Goal: Transaction & Acquisition: Book appointment/travel/reservation

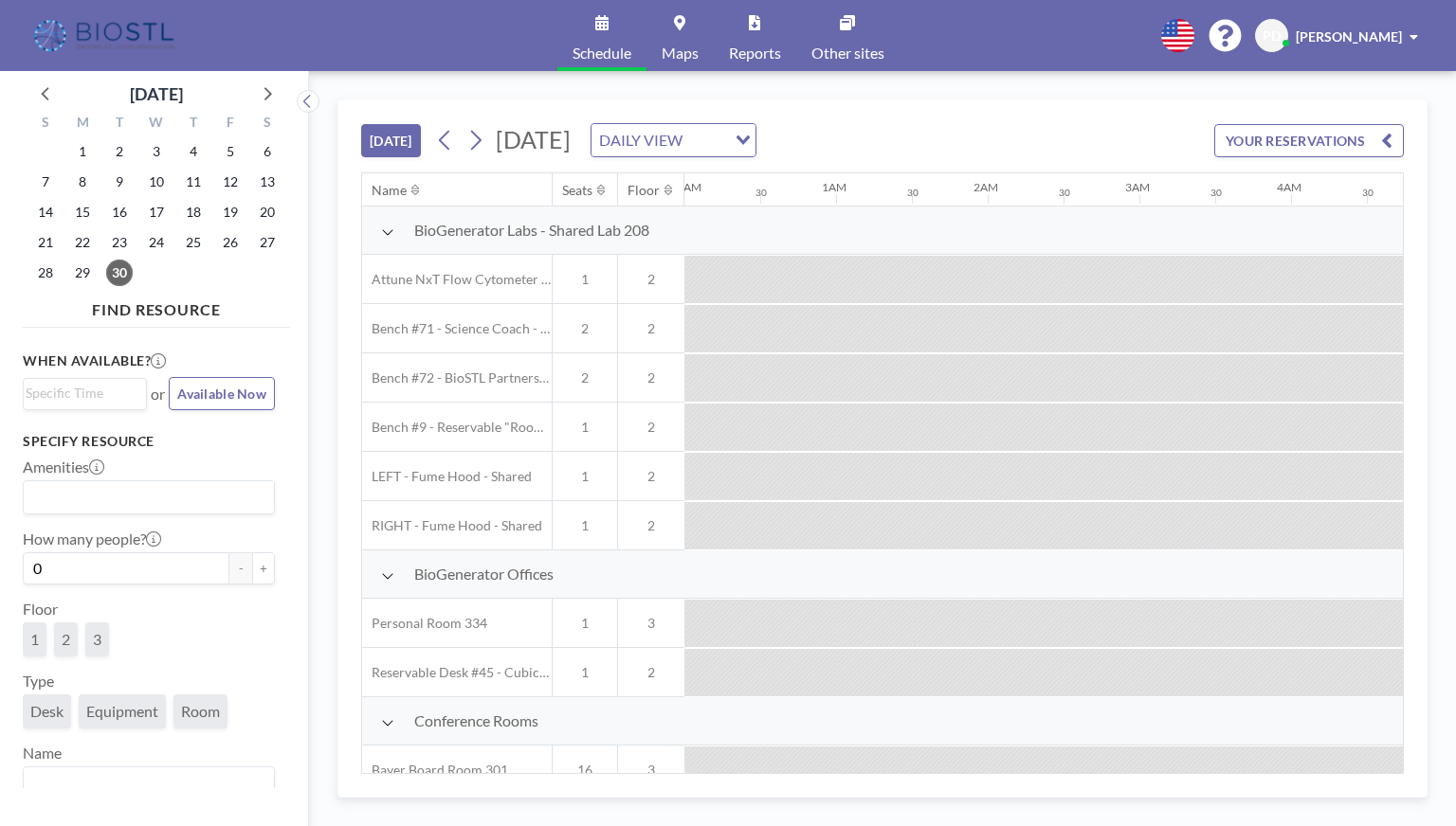
scroll to position [0, 1440]
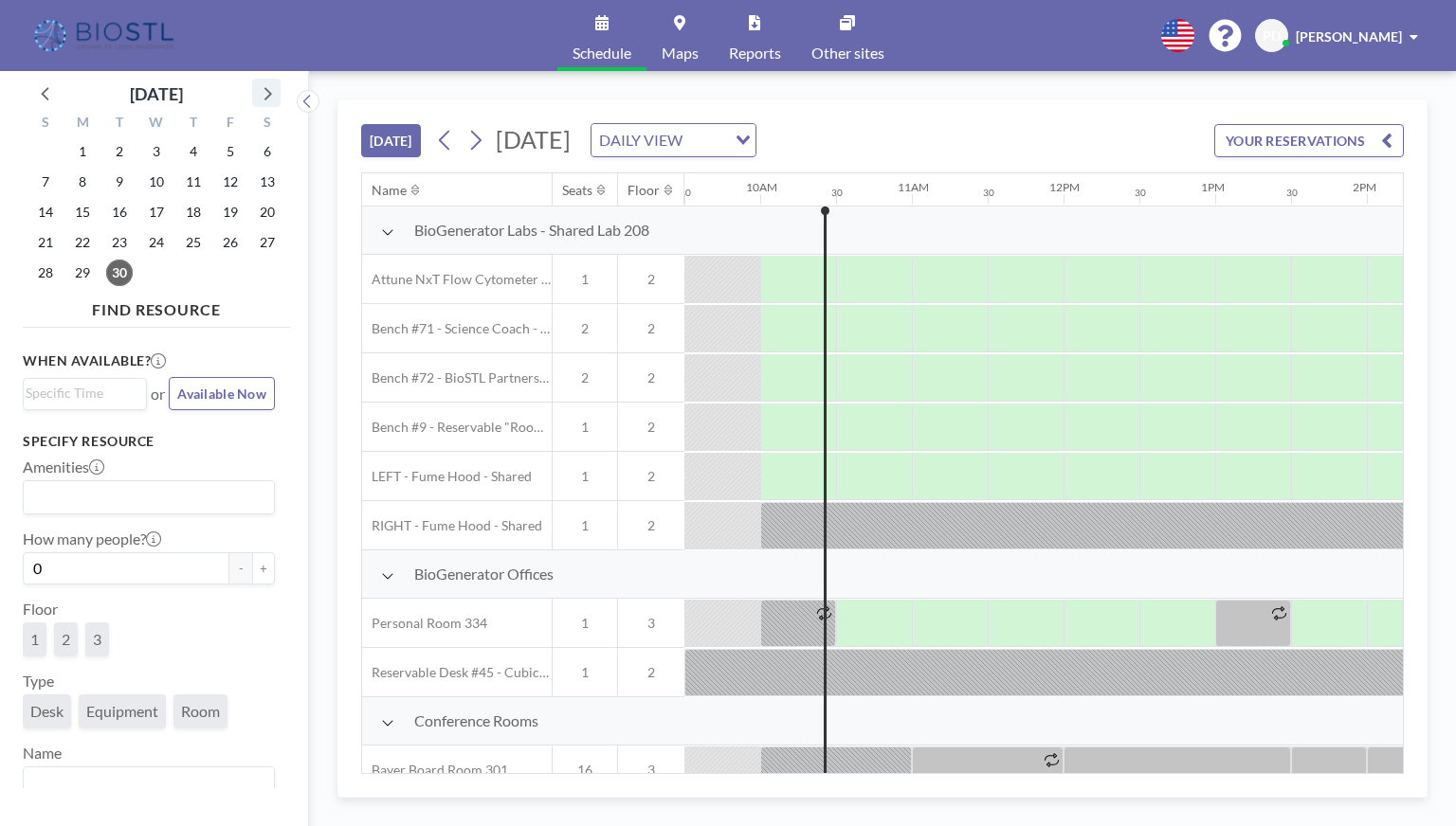
click at [262, 92] on icon at bounding box center [266, 92] width 25 height 25
click at [159, 149] on span "1" at bounding box center [156, 151] width 27 height 27
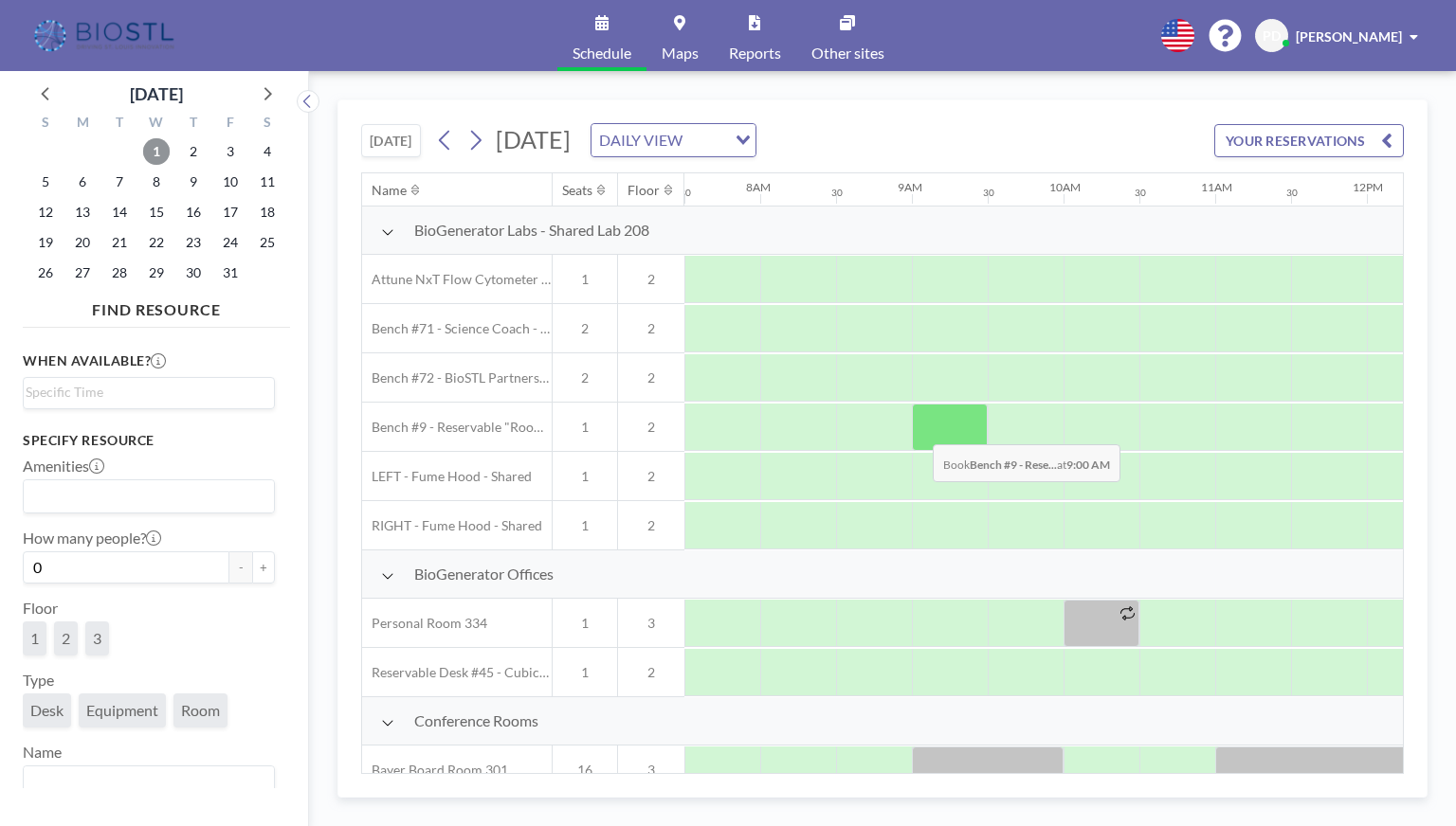
scroll to position [663, 1138]
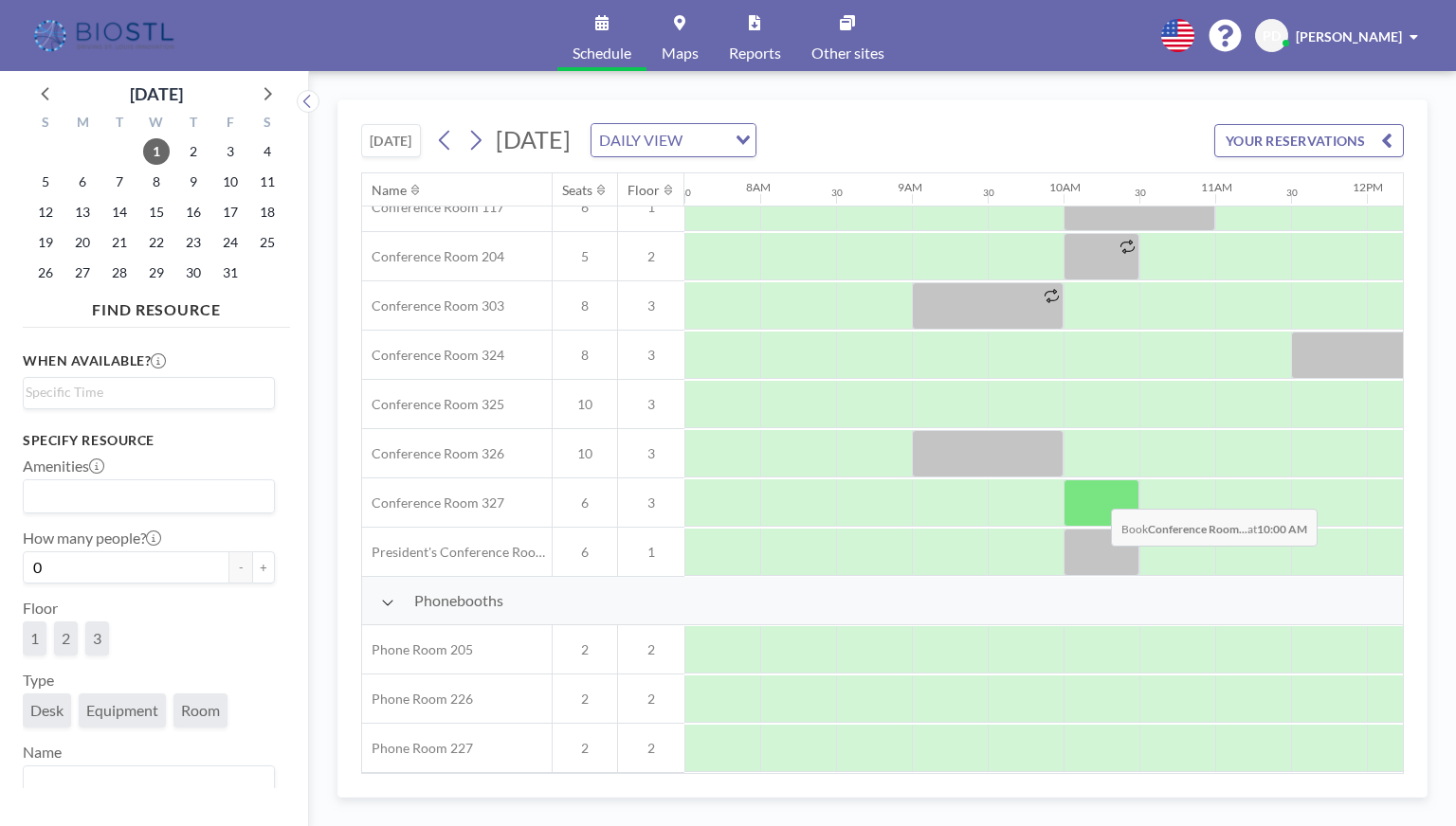
click at [1095, 494] on div at bounding box center [1101, 503] width 76 height 47
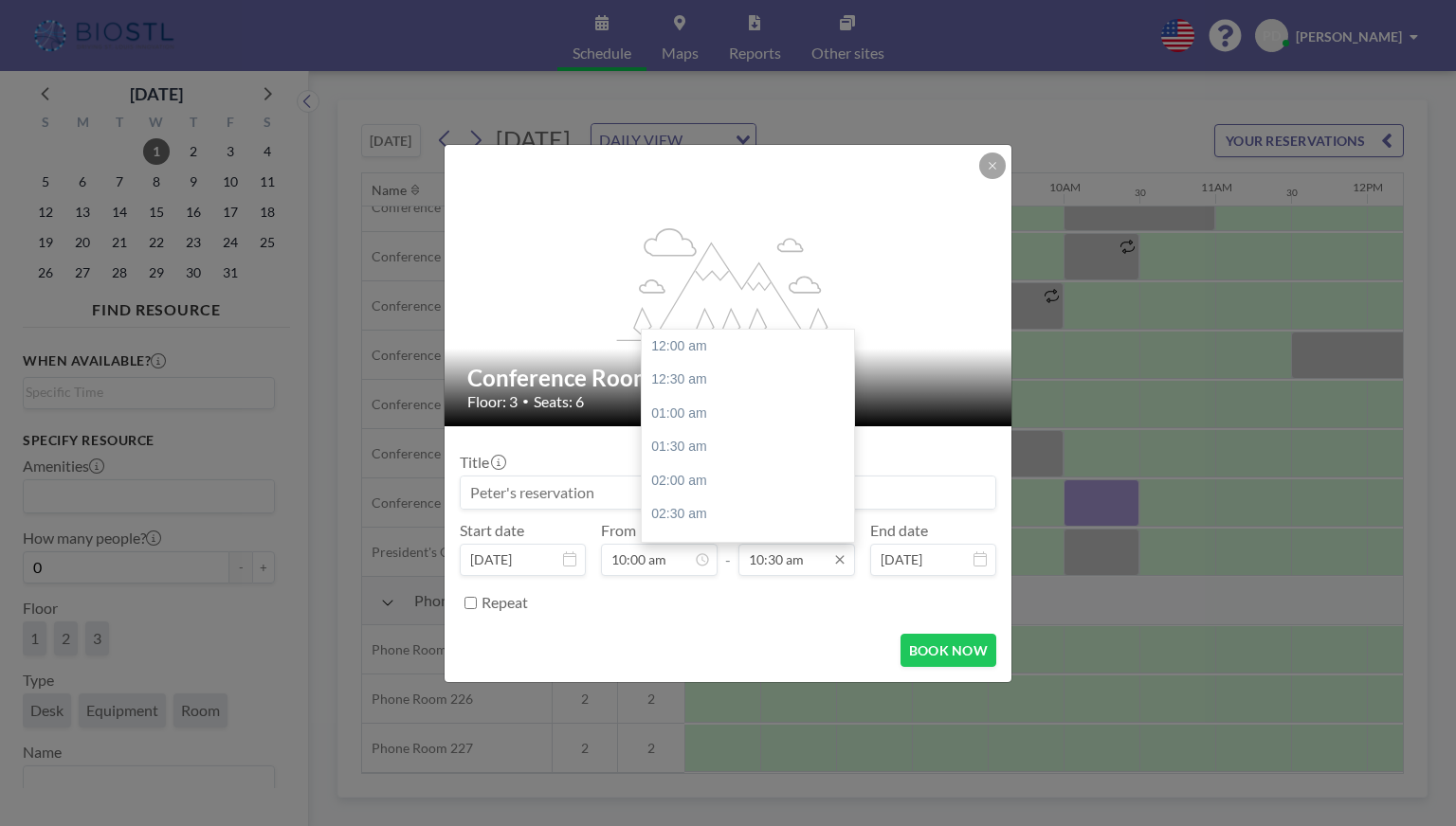
scroll to position [708, 0]
click at [696, 383] on div "11:00 am" at bounding box center [752, 379] width 221 height 35
type input "11:00 am"
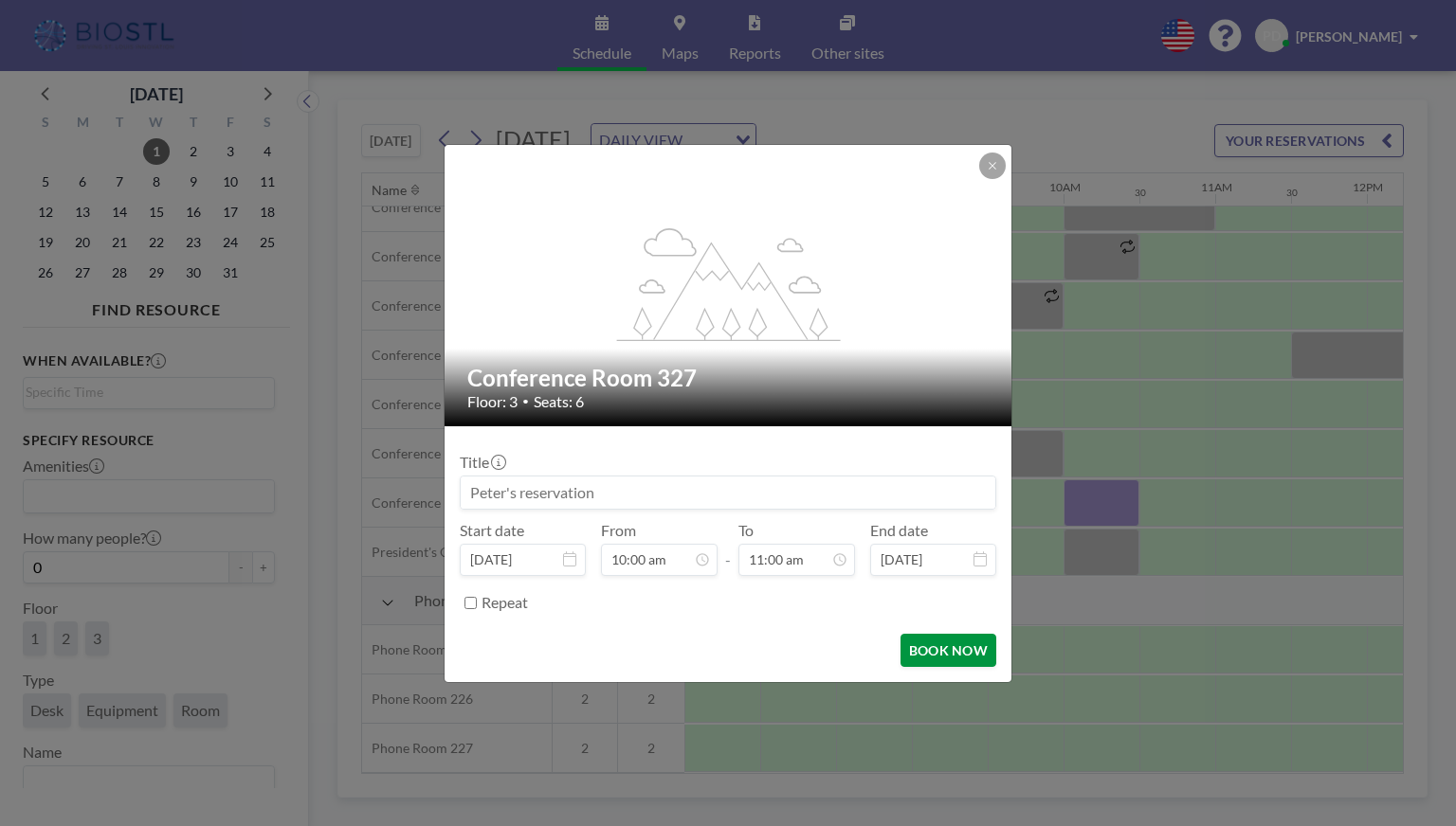
scroll to position [742, 0]
click at [940, 649] on button "BOOK NOW" at bounding box center [948, 650] width 96 height 34
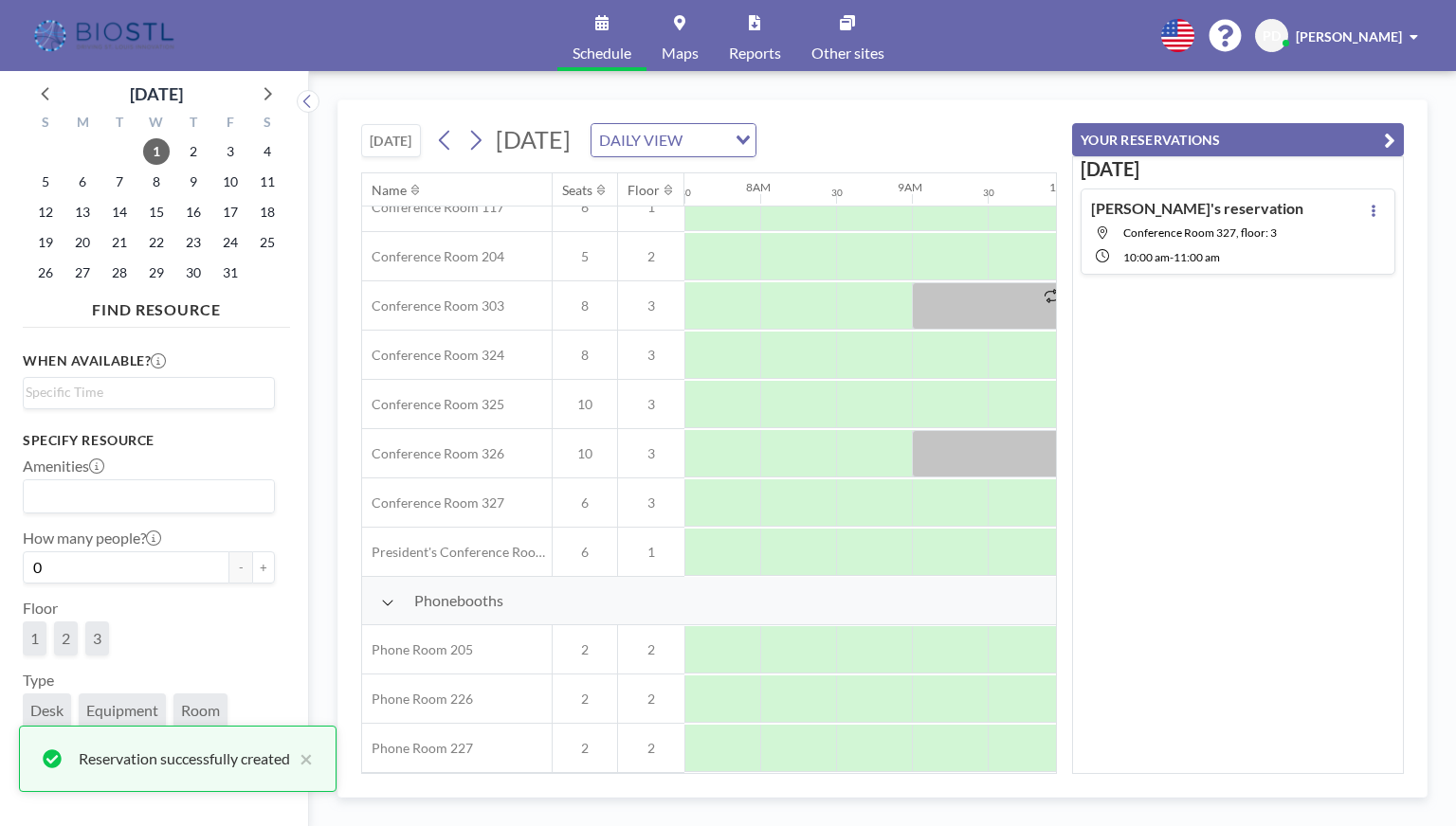
click at [1390, 139] on icon "button" at bounding box center [1390, 139] width 12 height 23
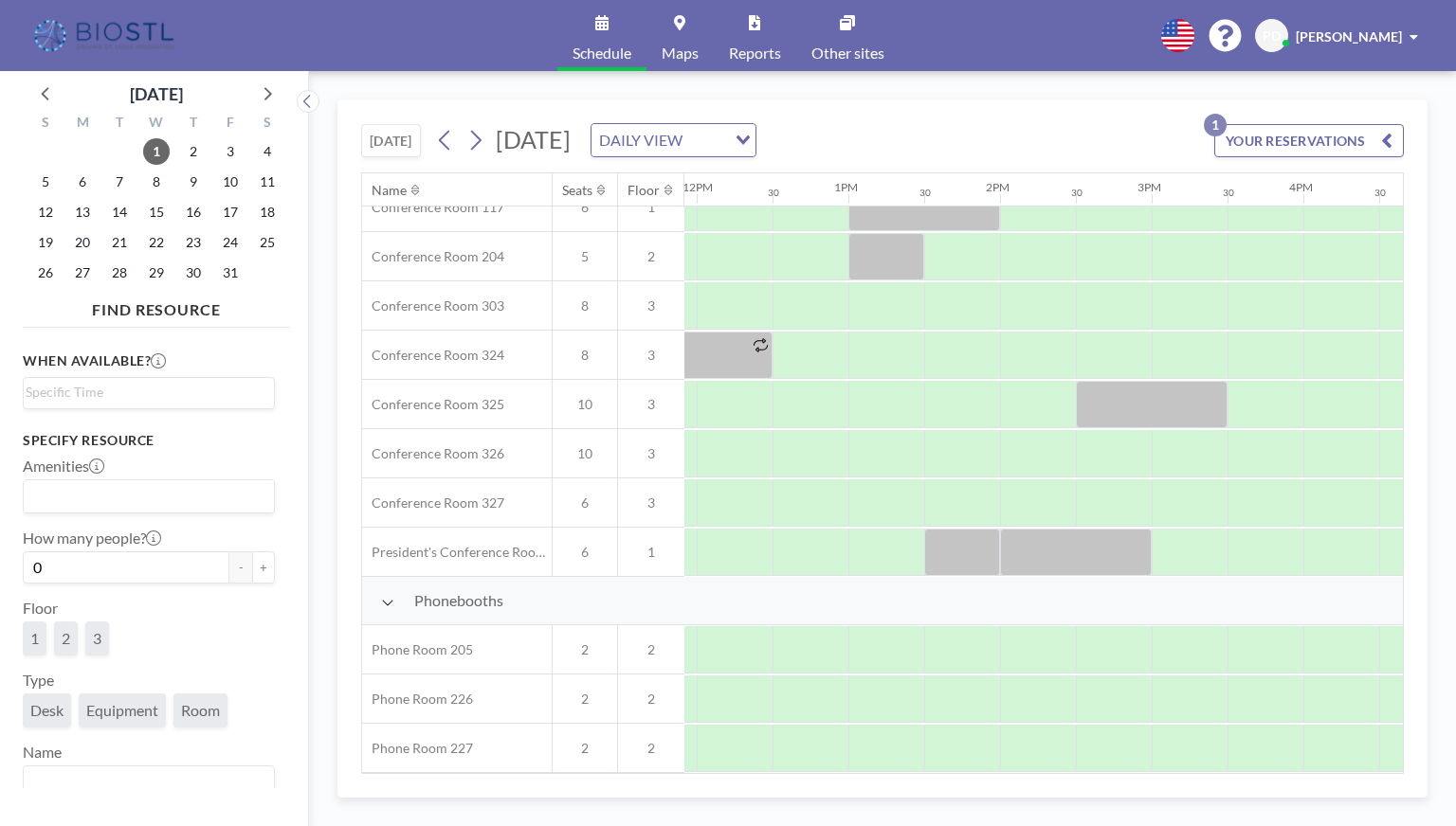
scroll to position [663, 1813]
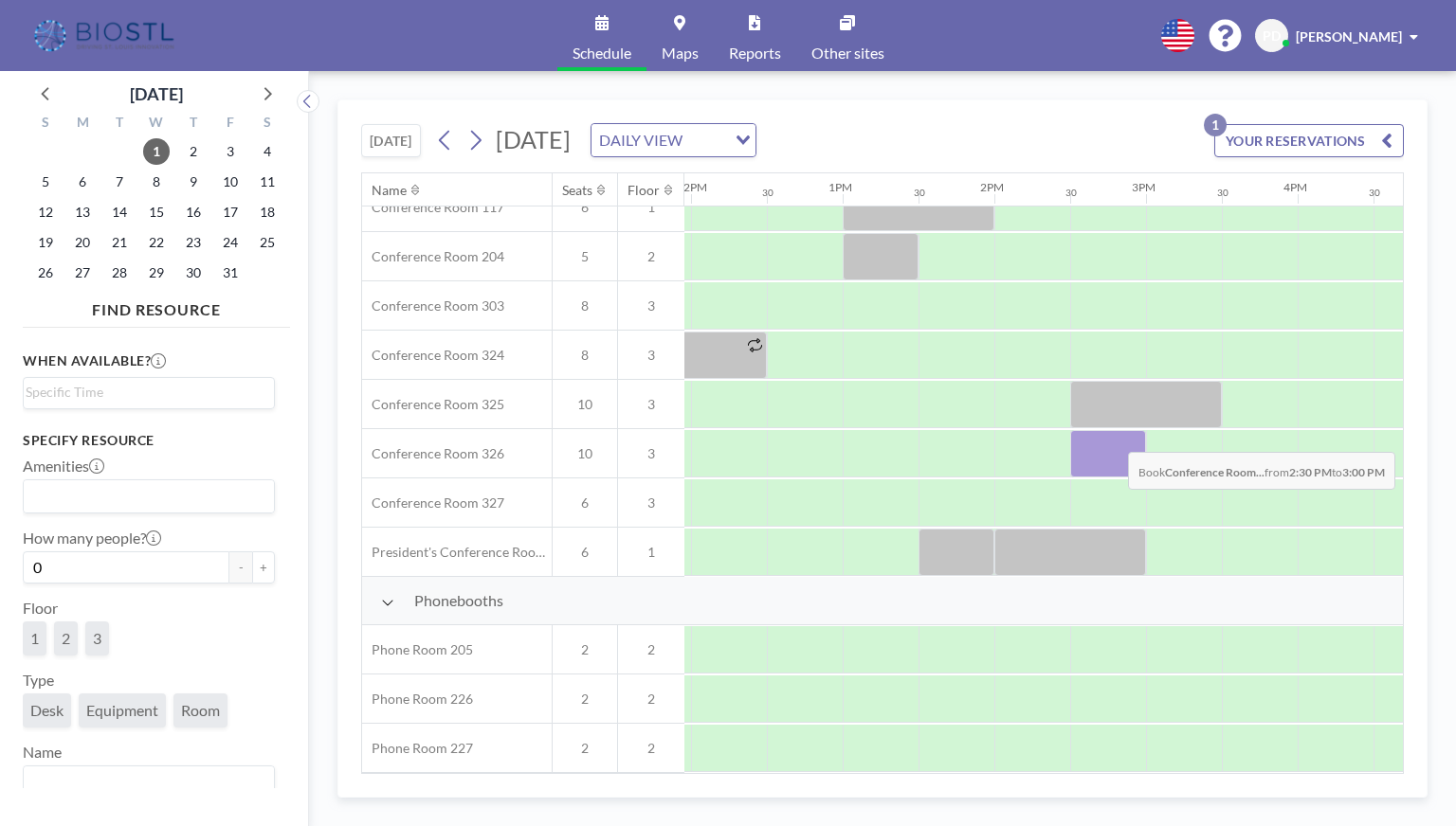
click at [1113, 437] on div at bounding box center [1107, 454] width 76 height 47
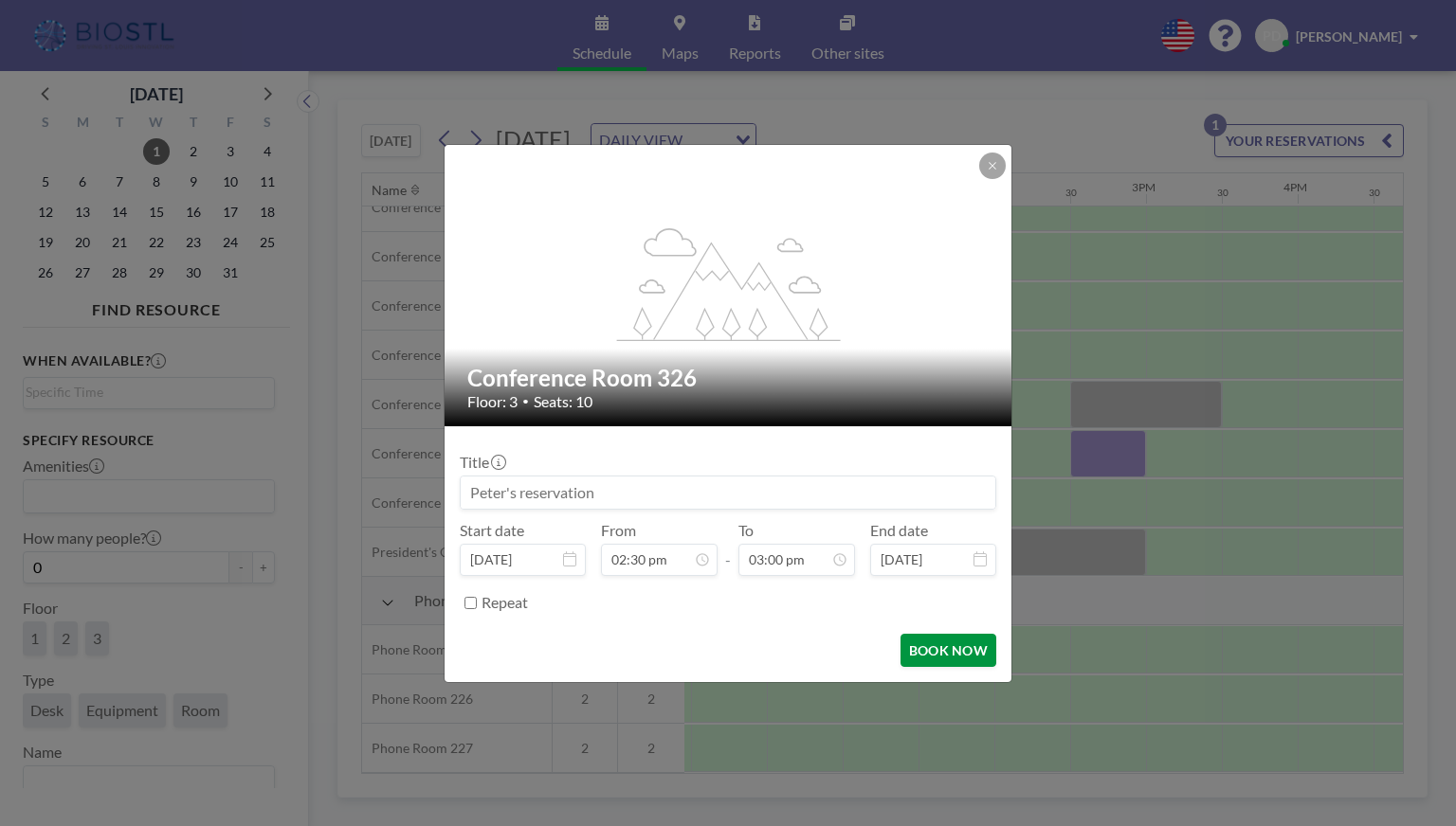
click at [959, 650] on button "BOOK NOW" at bounding box center [948, 650] width 96 height 34
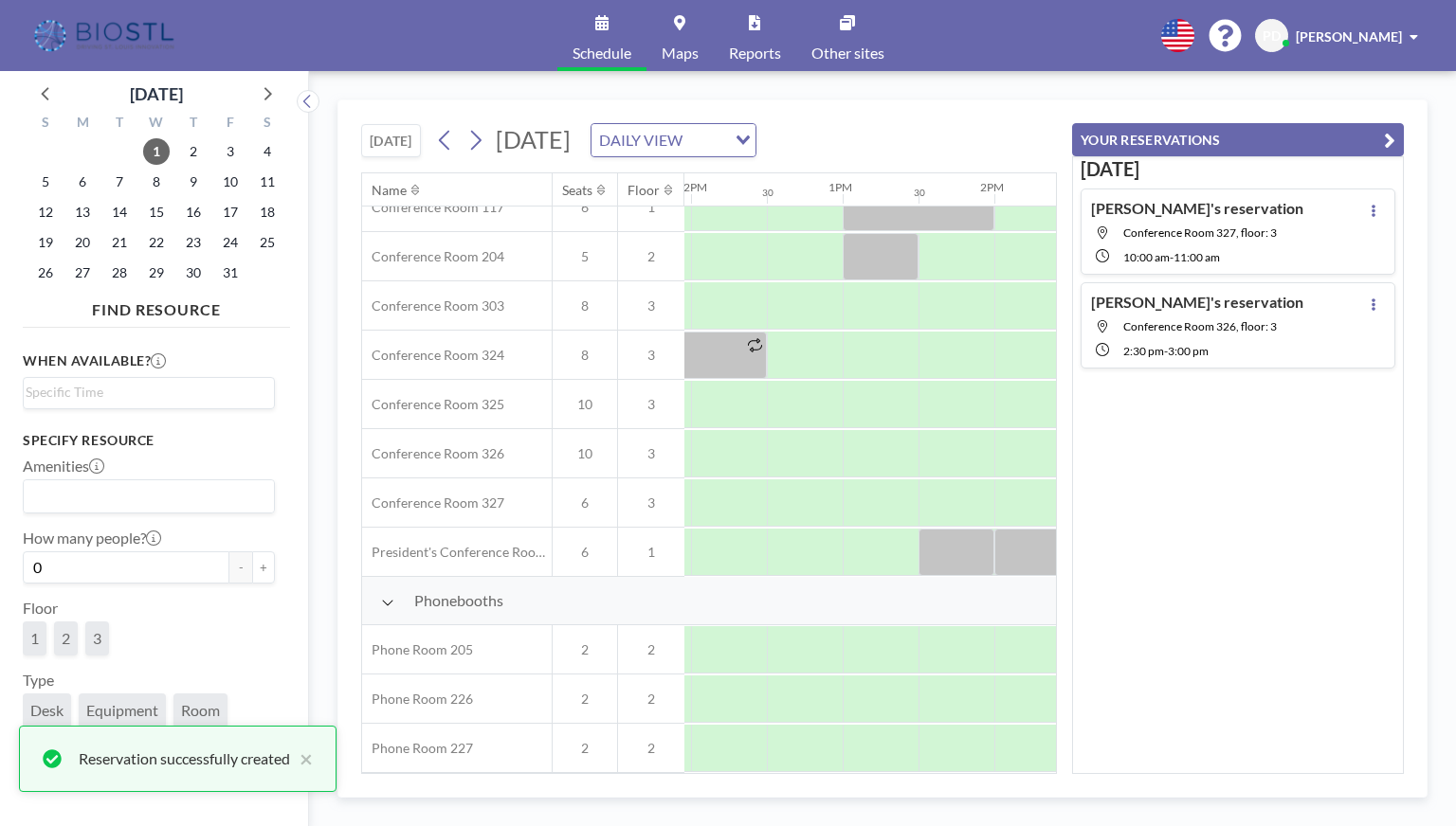
click at [1391, 135] on icon "button" at bounding box center [1390, 139] width 12 height 23
